Goal: Task Accomplishment & Management: Manage account settings

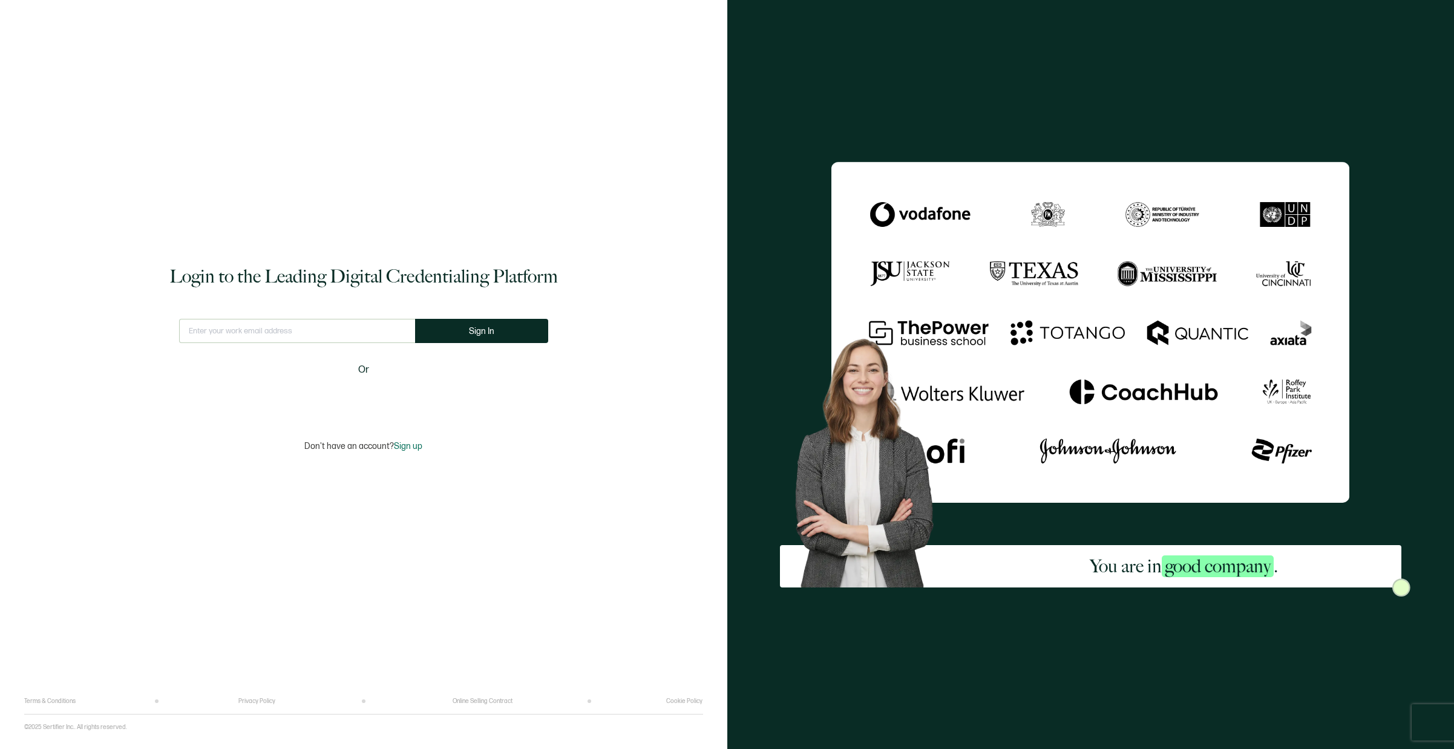
click at [287, 312] on div "Login to the Leading Digital Credentialing Platform This doesn't look like a va…" at bounding box center [363, 357] width 679 height 679
click at [267, 341] on input "text" at bounding box center [297, 331] width 236 height 24
type input "[EMAIL_ADDRESS][DOMAIN_NAME]"
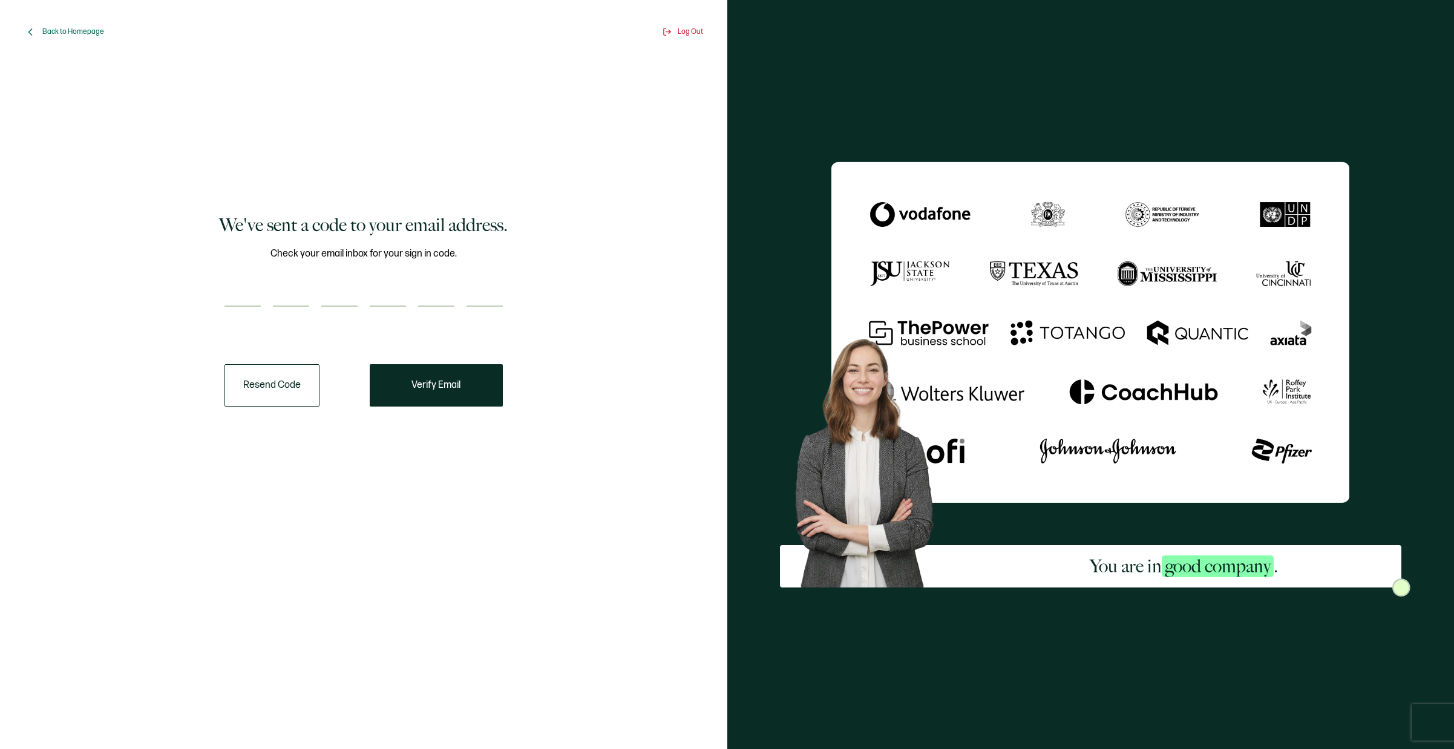
click at [241, 295] on input "number" at bounding box center [242, 294] width 36 height 24
paste input "7"
type input "7"
type input "4"
type input "0"
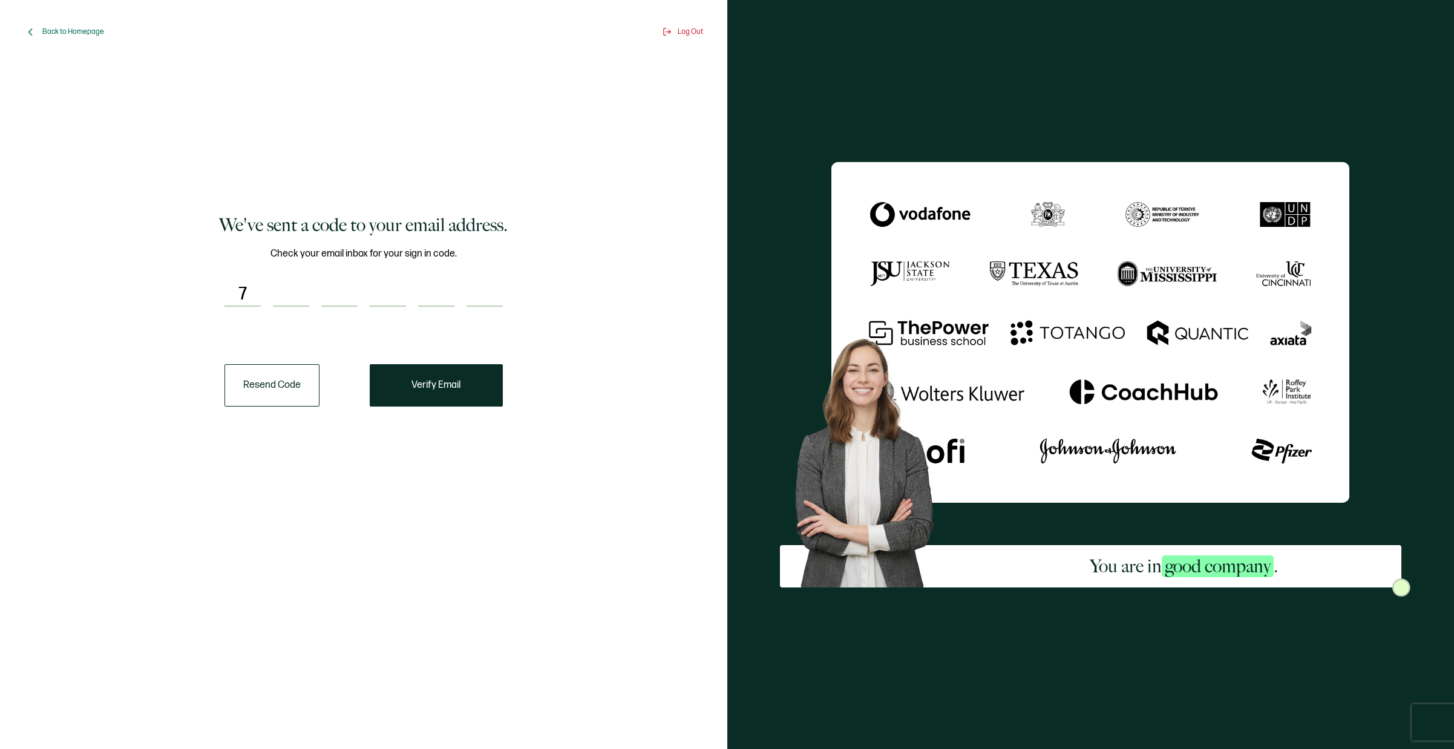
type input "6"
type input "5"
type input "7"
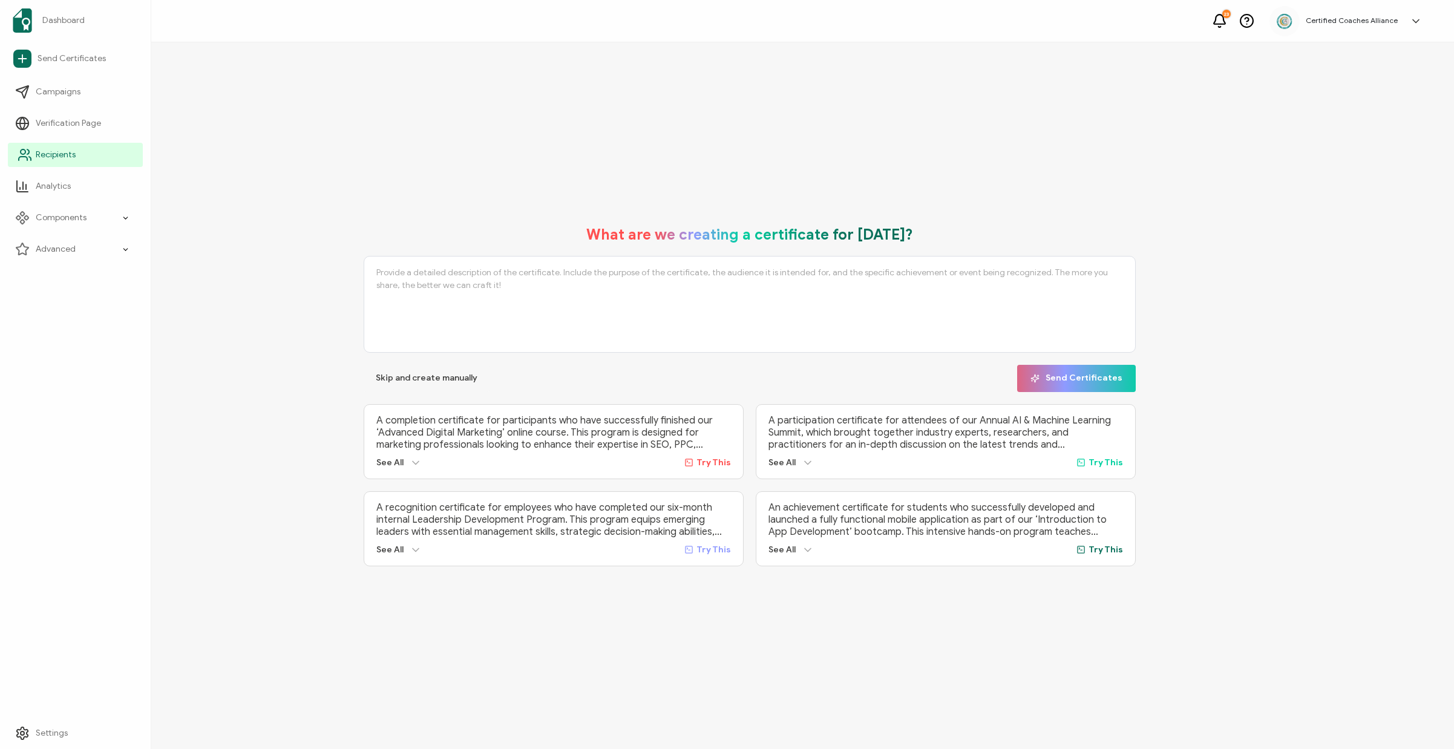
click at [56, 155] on span "Recipients" at bounding box center [56, 155] width 40 height 12
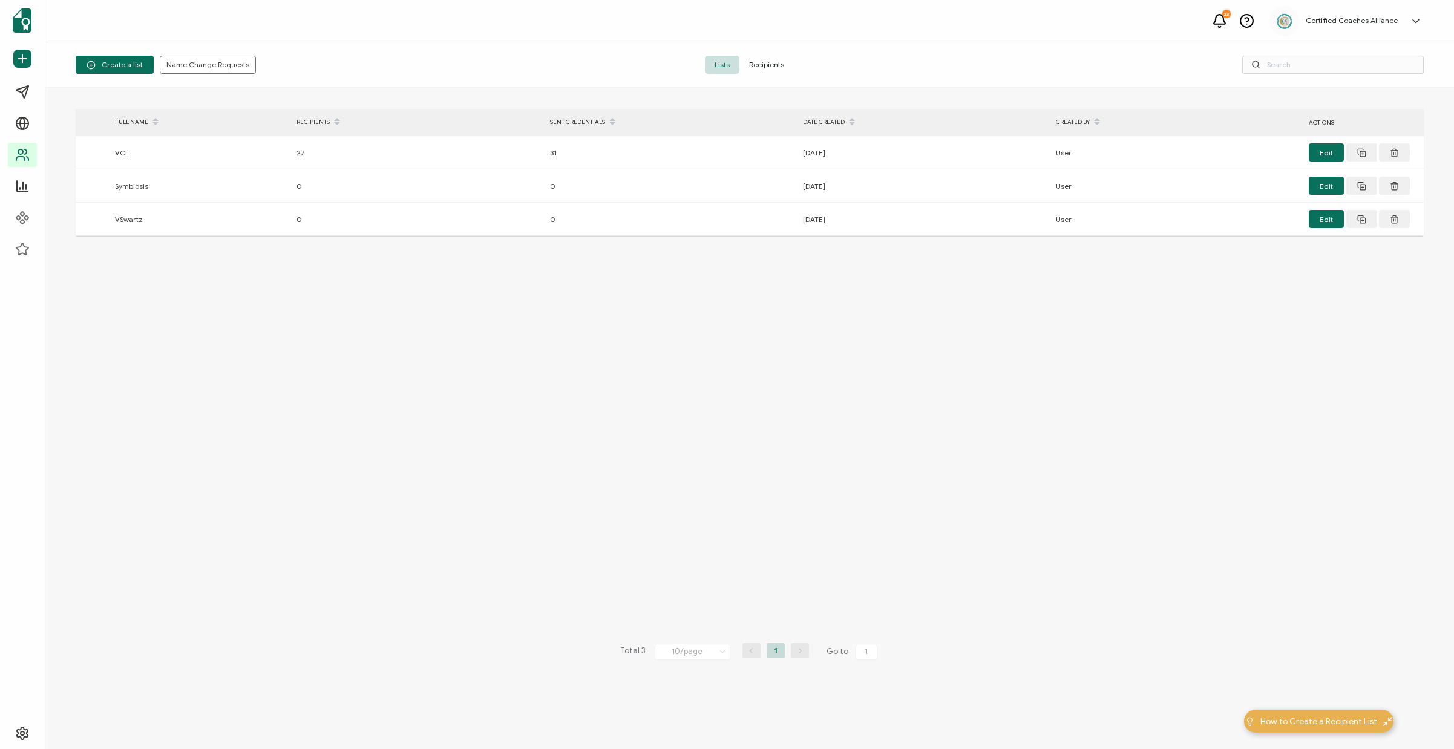
click at [771, 57] on span "Recipients" at bounding box center [766, 65] width 54 height 18
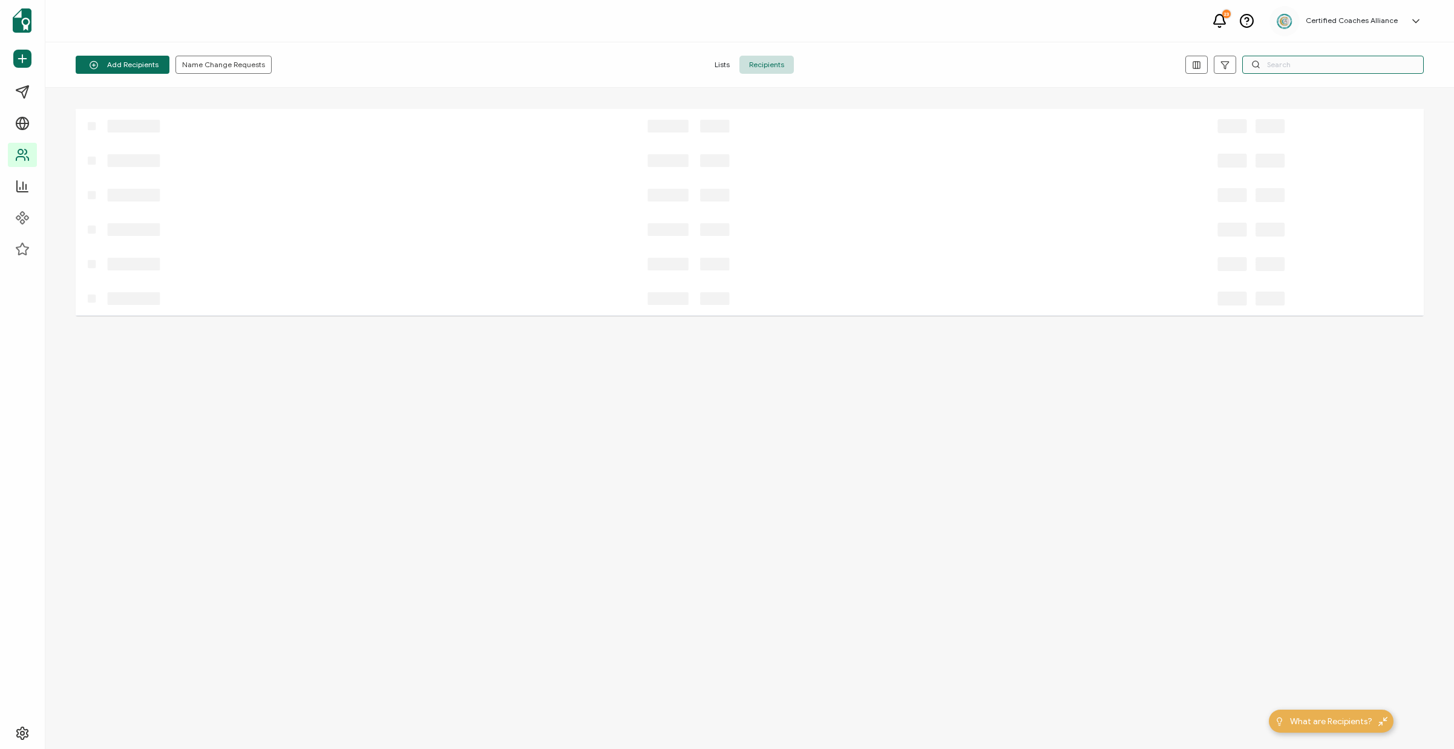
click at [1300, 66] on input "text" at bounding box center [1332, 65] width 181 height 18
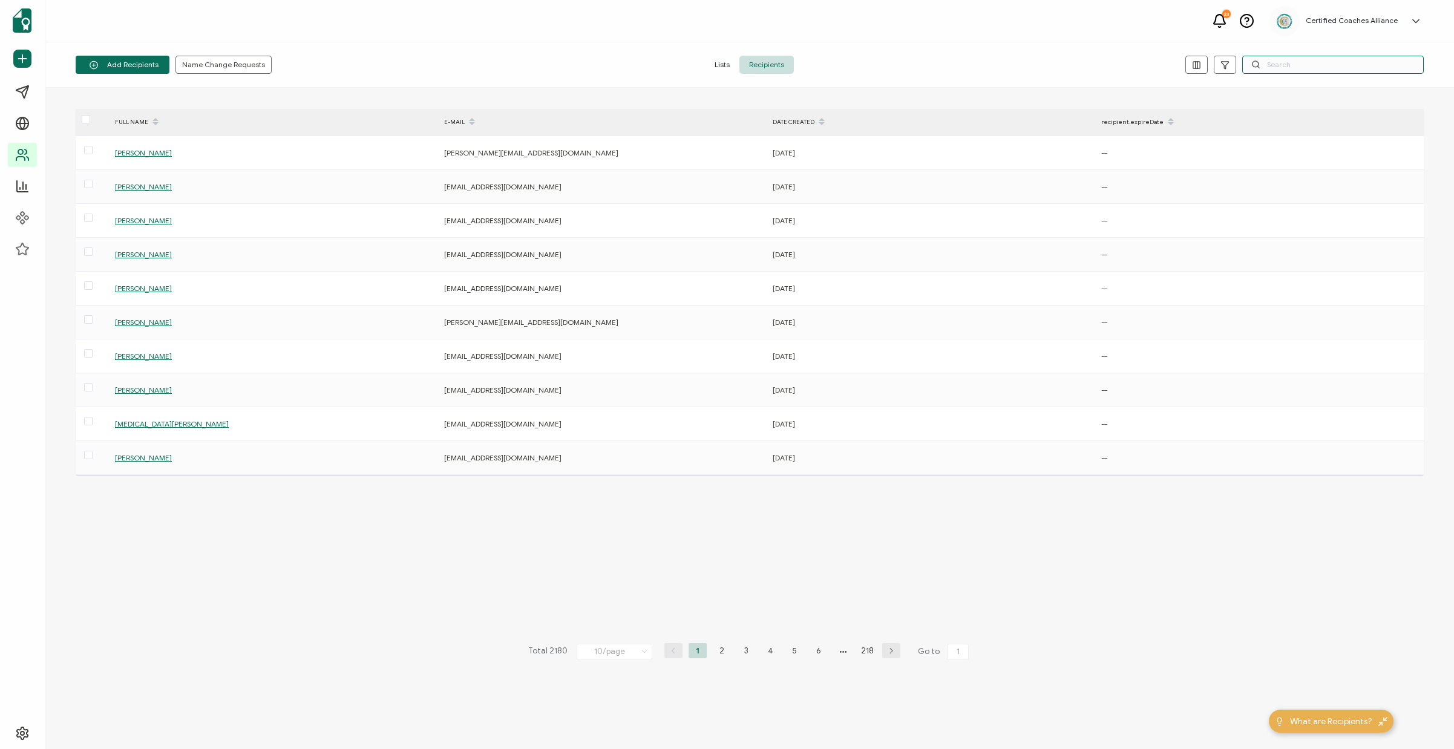
paste input "[EMAIL_ADDRESS][DOMAIN_NAME]"
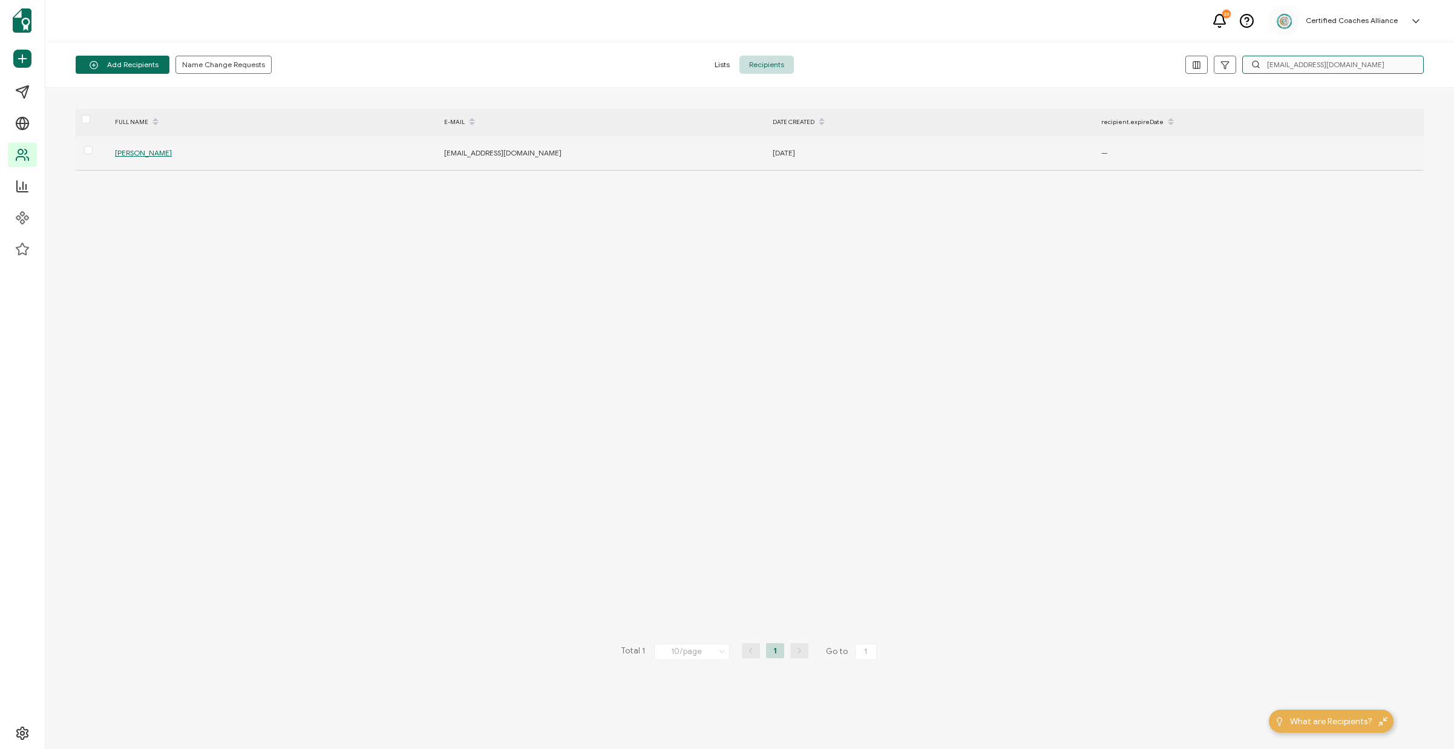
type input "[EMAIL_ADDRESS][DOMAIN_NAME]"
click at [148, 152] on span "[PERSON_NAME]" at bounding box center [143, 152] width 57 height 9
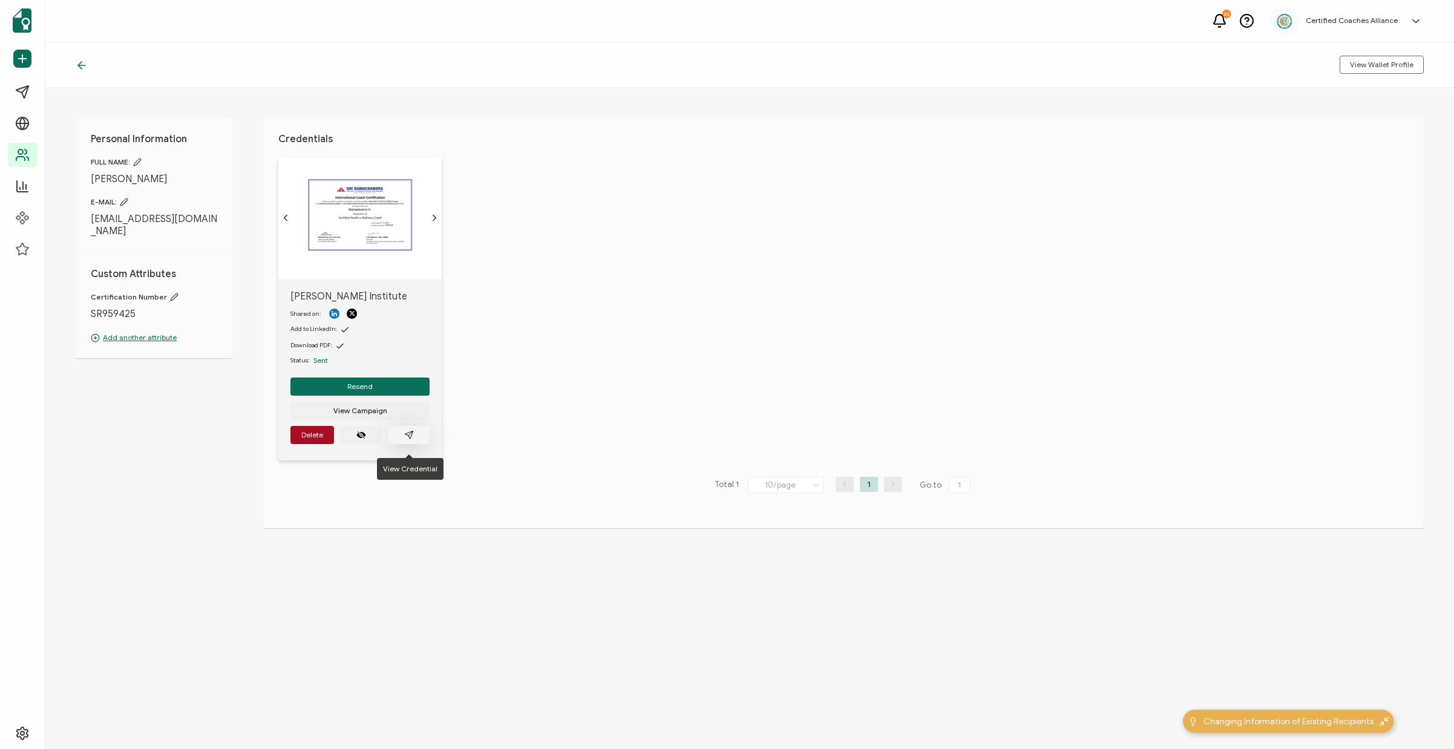
click at [409, 438] on icon "paper plane outline" at bounding box center [409, 435] width 10 height 10
